Goal: Transaction & Acquisition: Book appointment/travel/reservation

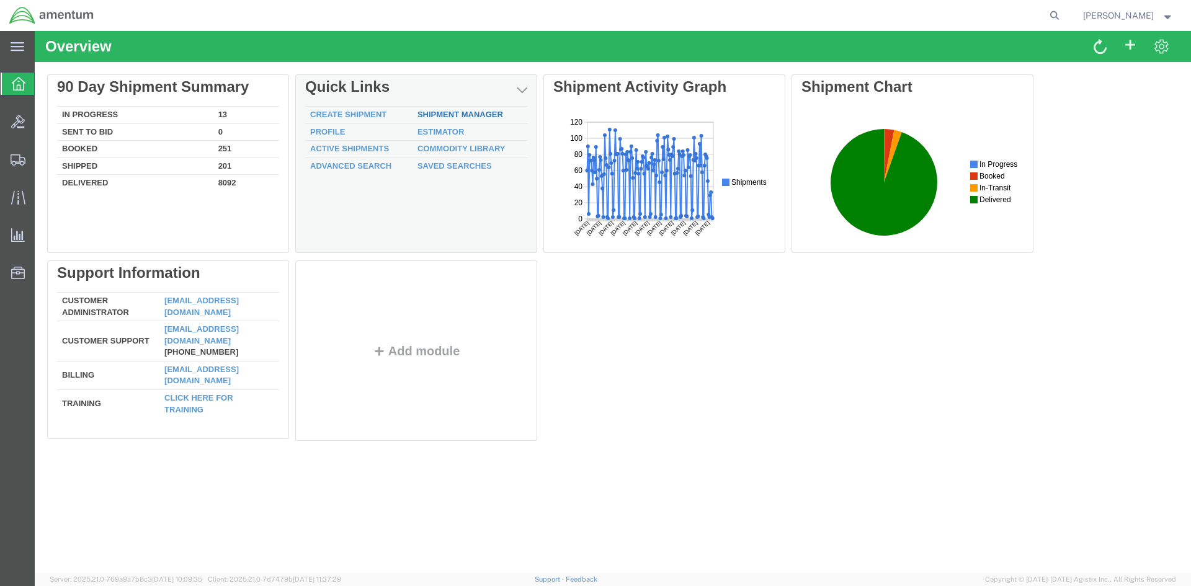
click at [458, 111] on link "Shipment Manager" at bounding box center [461, 114] width 86 height 9
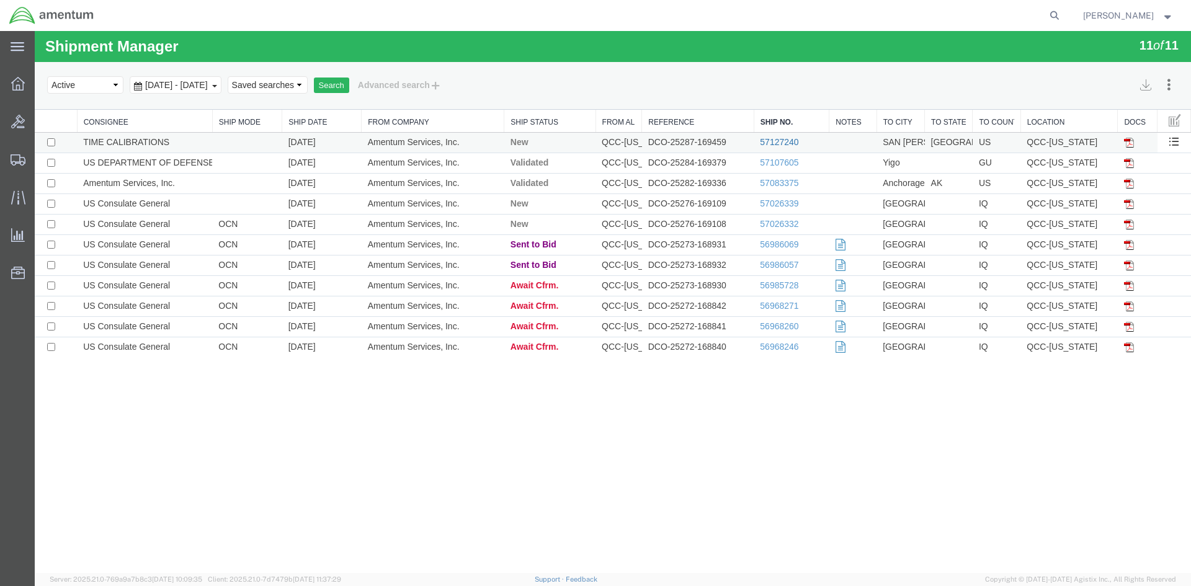
click at [774, 141] on link "57127240" at bounding box center [779, 142] width 38 height 10
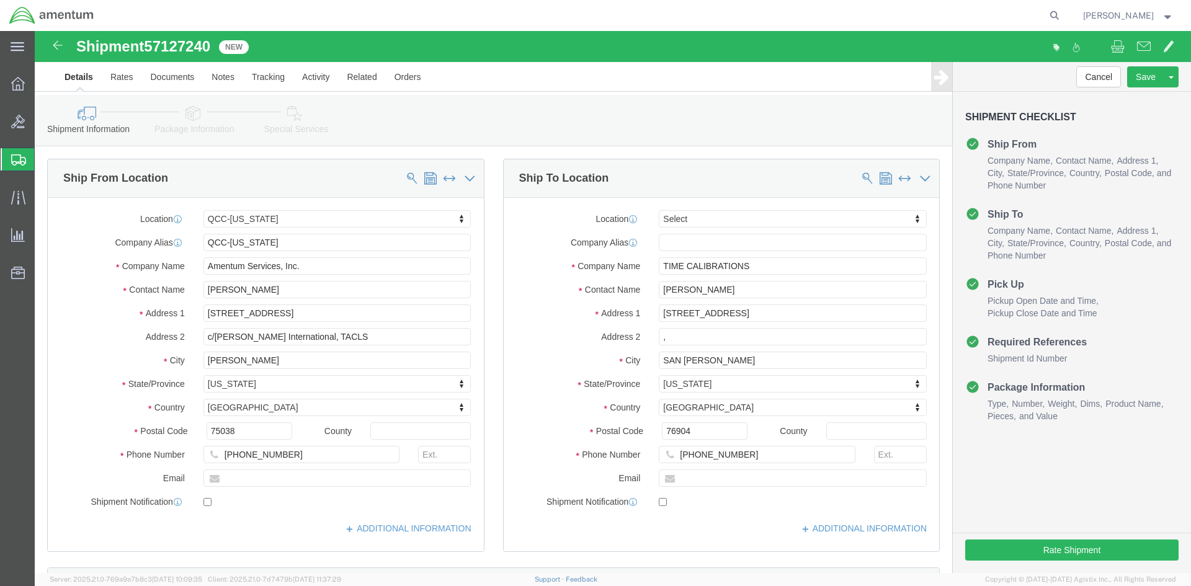
select select "42668"
select select
click button "Rate Shipment"
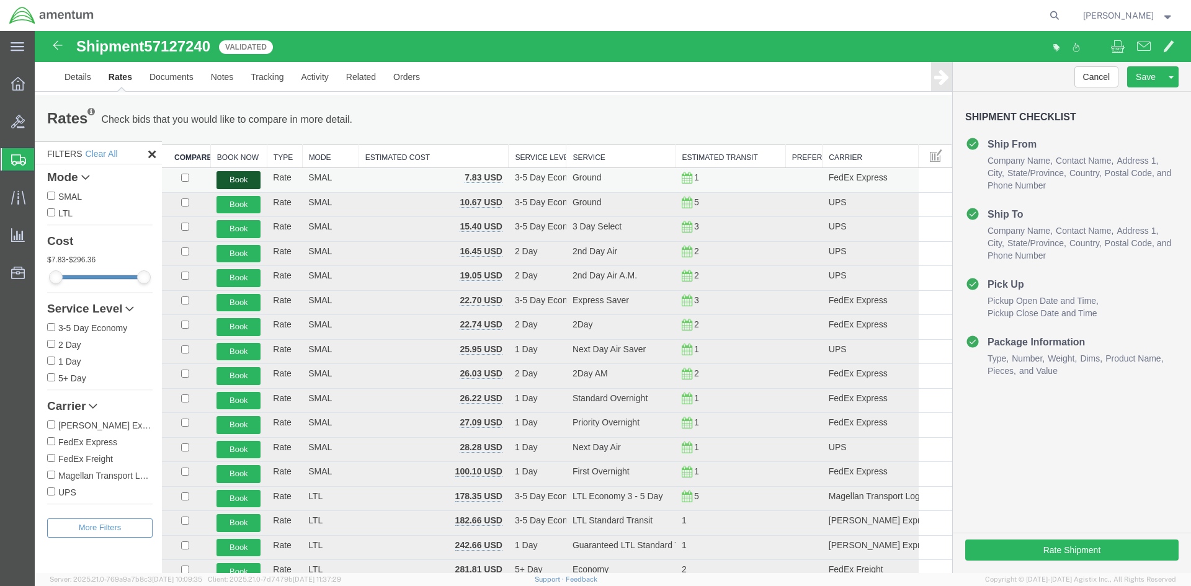
click at [246, 184] on button "Book" at bounding box center [239, 180] width 44 height 18
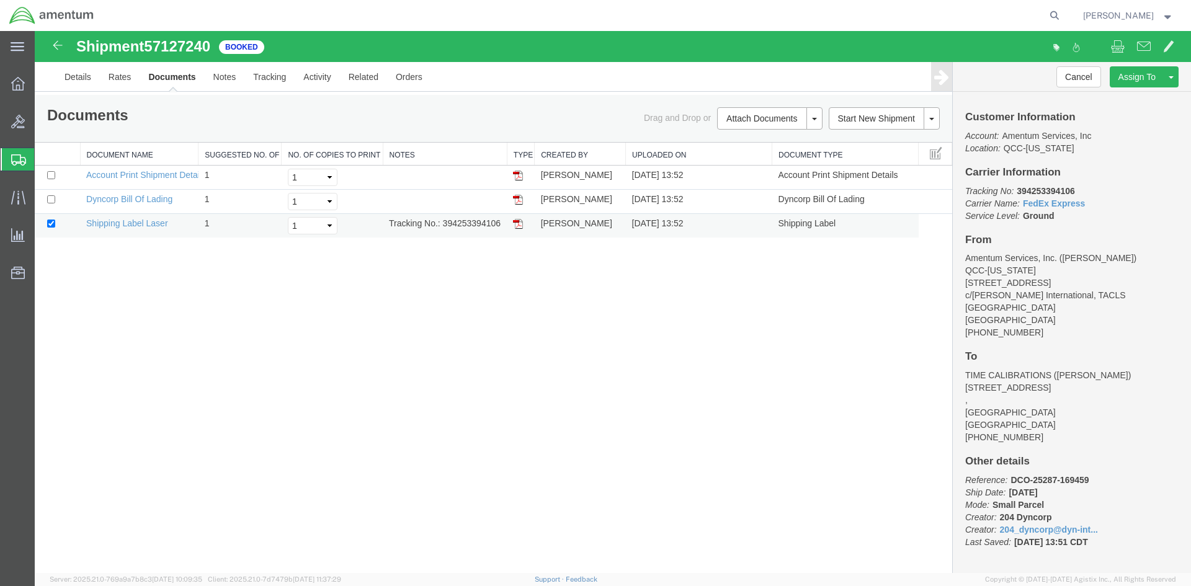
drag, startPoint x: 43, startPoint y: 329, endPoint x: 514, endPoint y: 227, distance: 482.5
click at [514, 227] on img at bounding box center [518, 224] width 10 height 10
click at [12, 84] on icon at bounding box center [18, 84] width 14 height 14
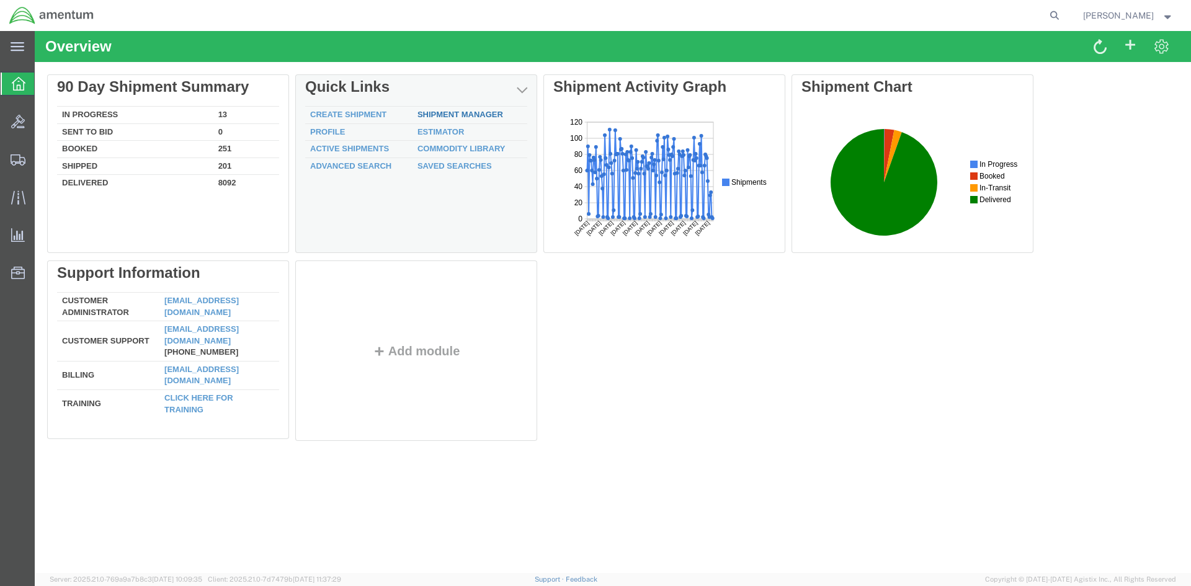
click at [480, 117] on link "Shipment Manager" at bounding box center [461, 114] width 86 height 9
